Goal: Information Seeking & Learning: Learn about a topic

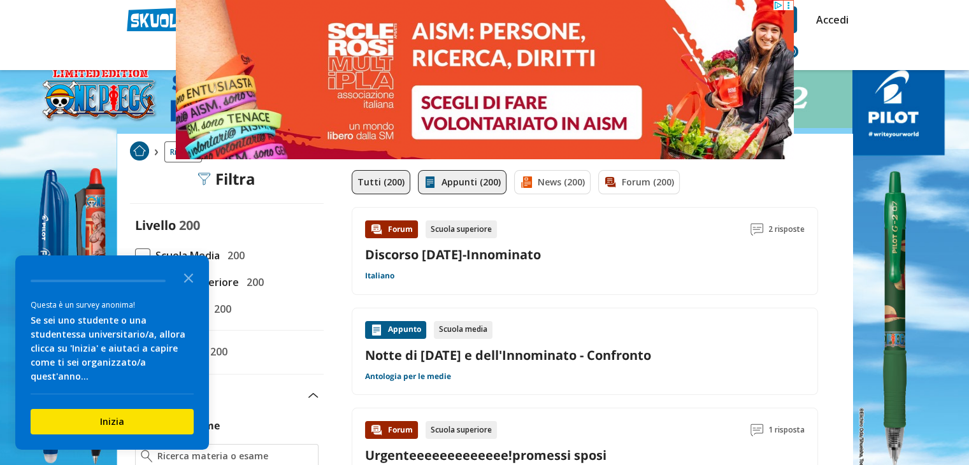
click at [450, 181] on link "Appunti (200)" at bounding box center [462, 182] width 89 height 24
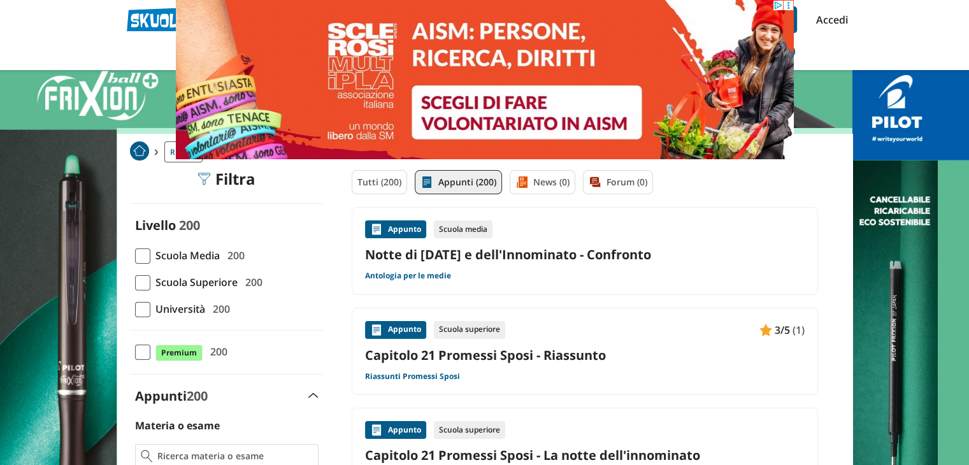
click at [150, 283] on span at bounding box center [142, 282] width 15 height 15
click at [135, 282] on input "Scuola Superiore 200" at bounding box center [135, 282] width 0 height 0
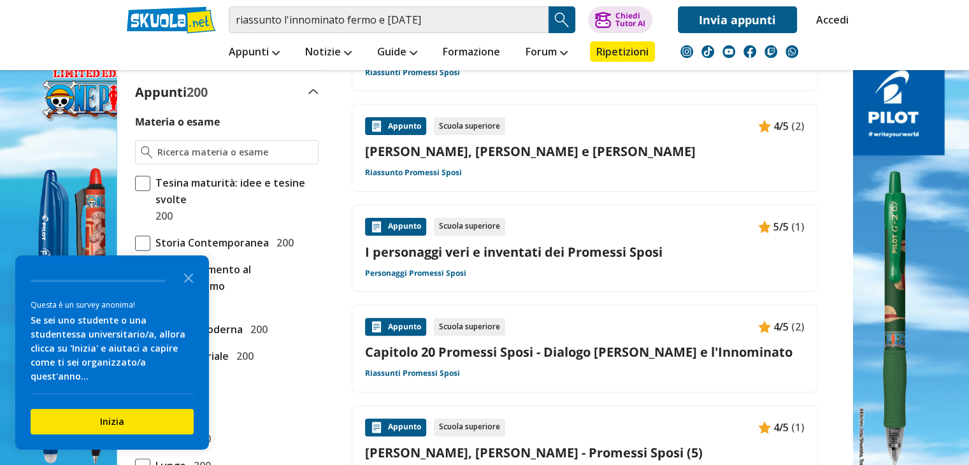
scroll to position [306, 0]
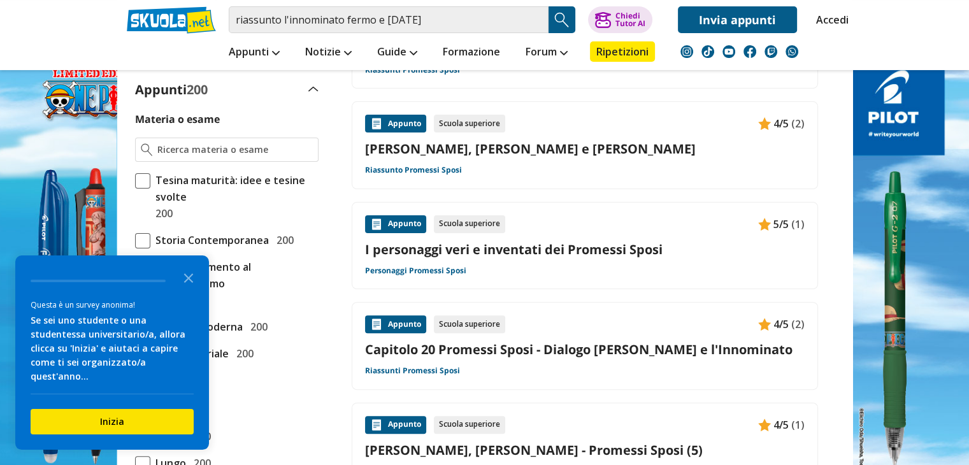
click at [397, 115] on div "Appunto" at bounding box center [395, 124] width 61 height 18
